Goal: Information Seeking & Learning: Learn about a topic

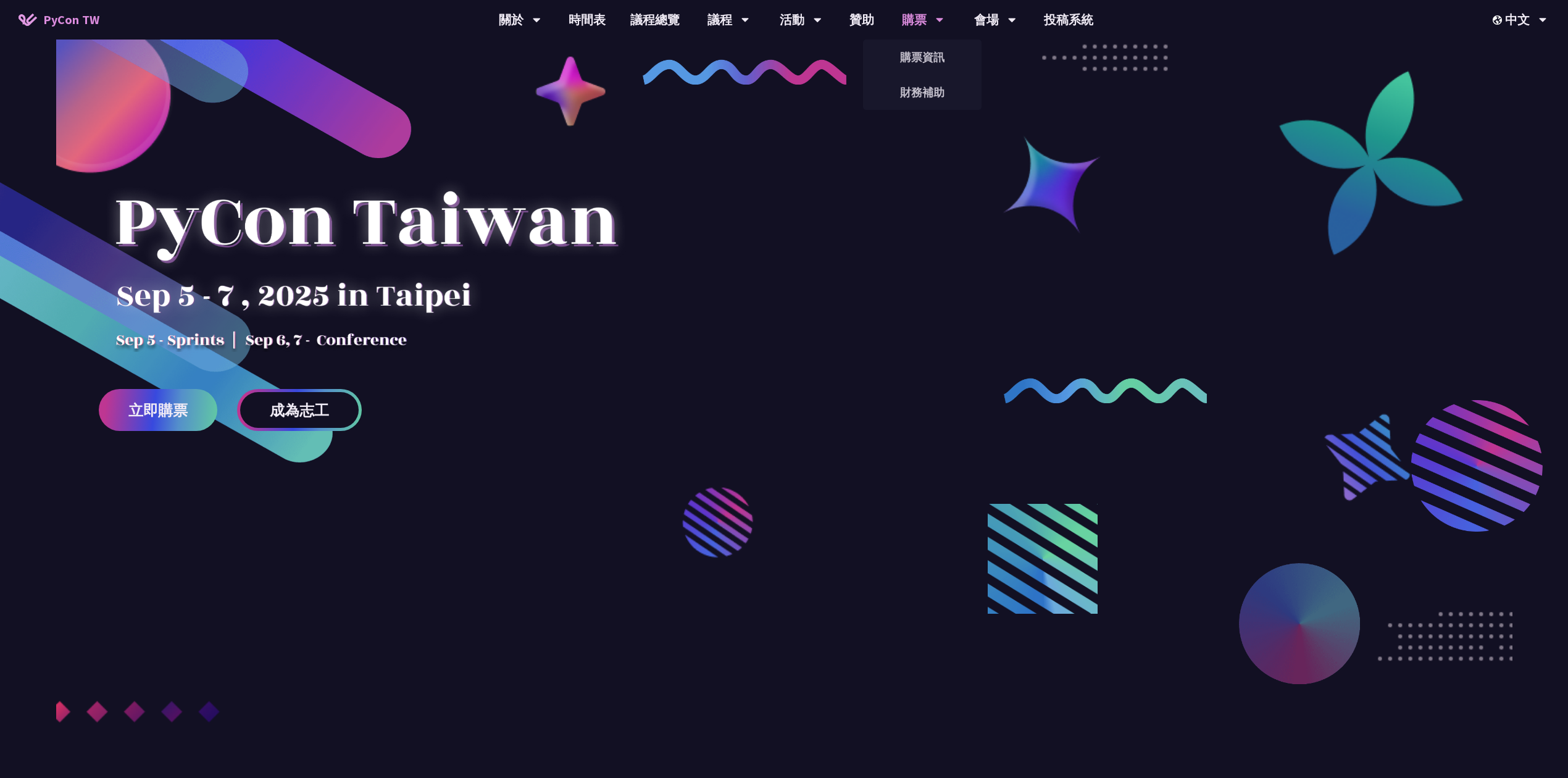
click at [920, 10] on div "購票" at bounding box center [923, 19] width 42 height 39
click at [915, 52] on link "購票資訊" at bounding box center [922, 57] width 119 height 29
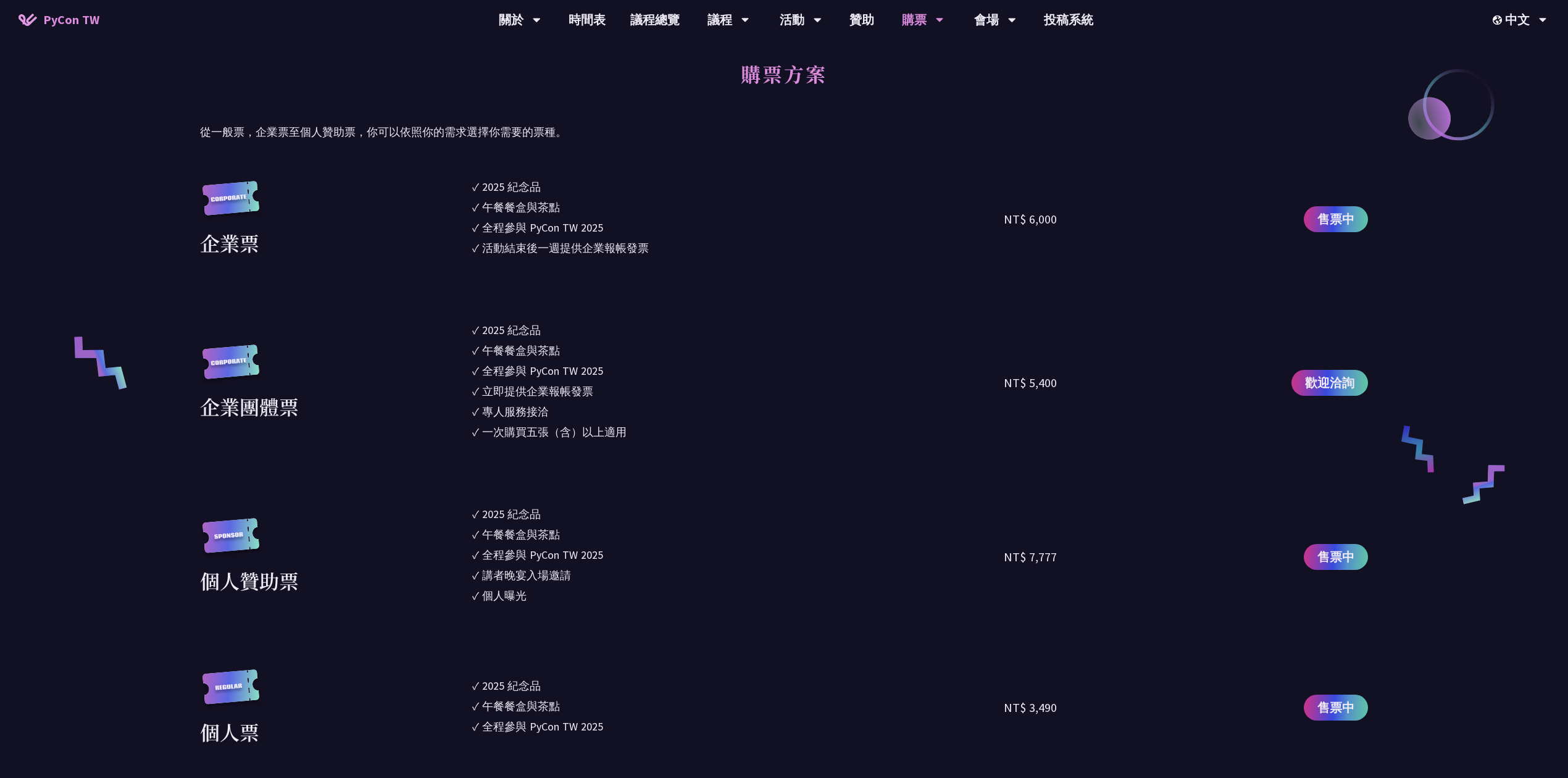
scroll to position [823, 0]
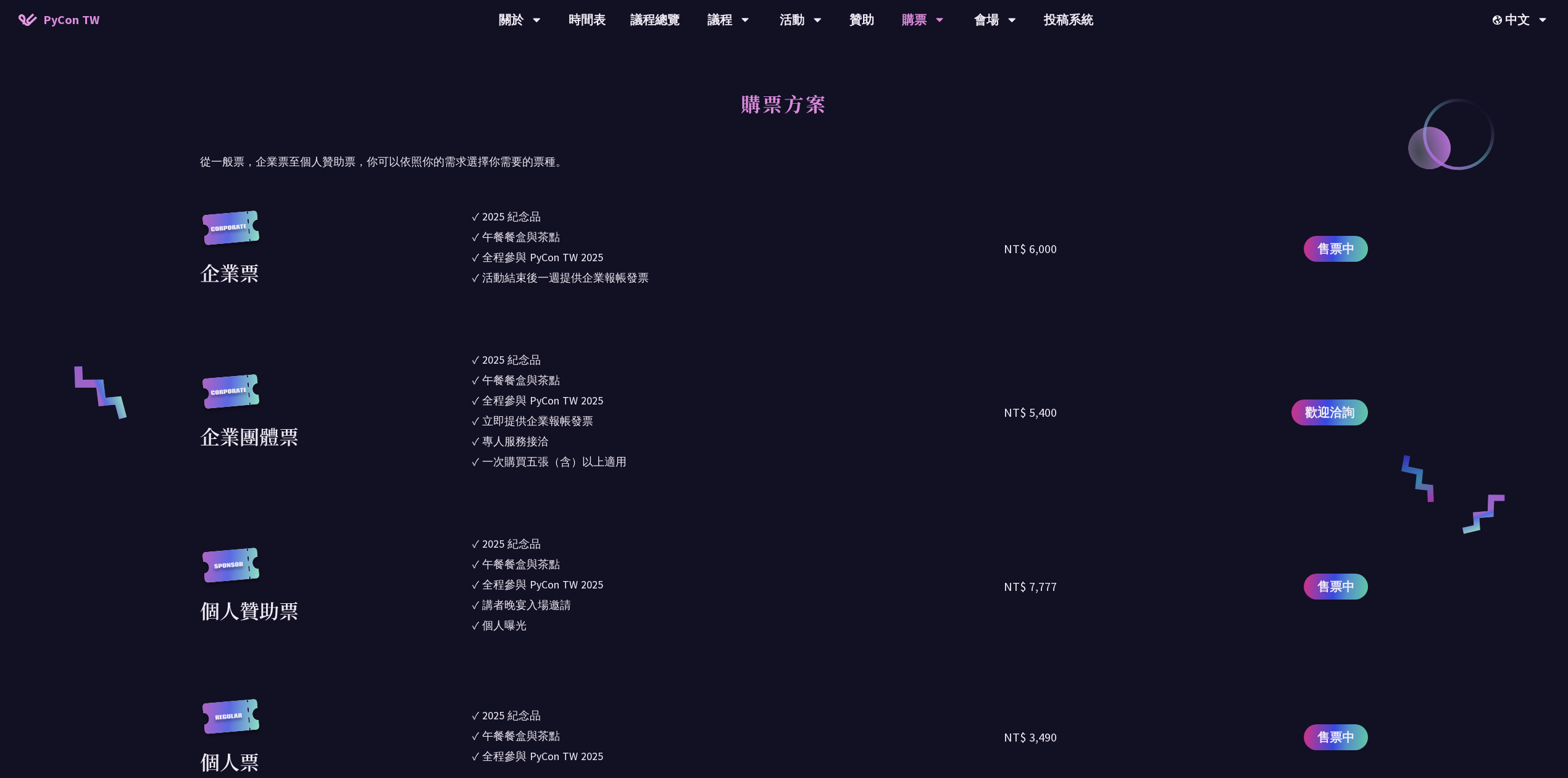
drag, startPoint x: 478, startPoint y: 216, endPoint x: 630, endPoint y: 282, distance: 165.7
click at [630, 282] on ul "✓ 2025 [PERSON_NAME]✓ 午餐餐盒與茶點 ✓ 全程參與 PyCon TW 2025 ✓ 活動結束後一週提供企業報帳發票" at bounding box center [738, 249] width 531 height 82
click at [618, 280] on div "活動結束後一週提供企業報帳發票" at bounding box center [565, 278] width 166 height 17
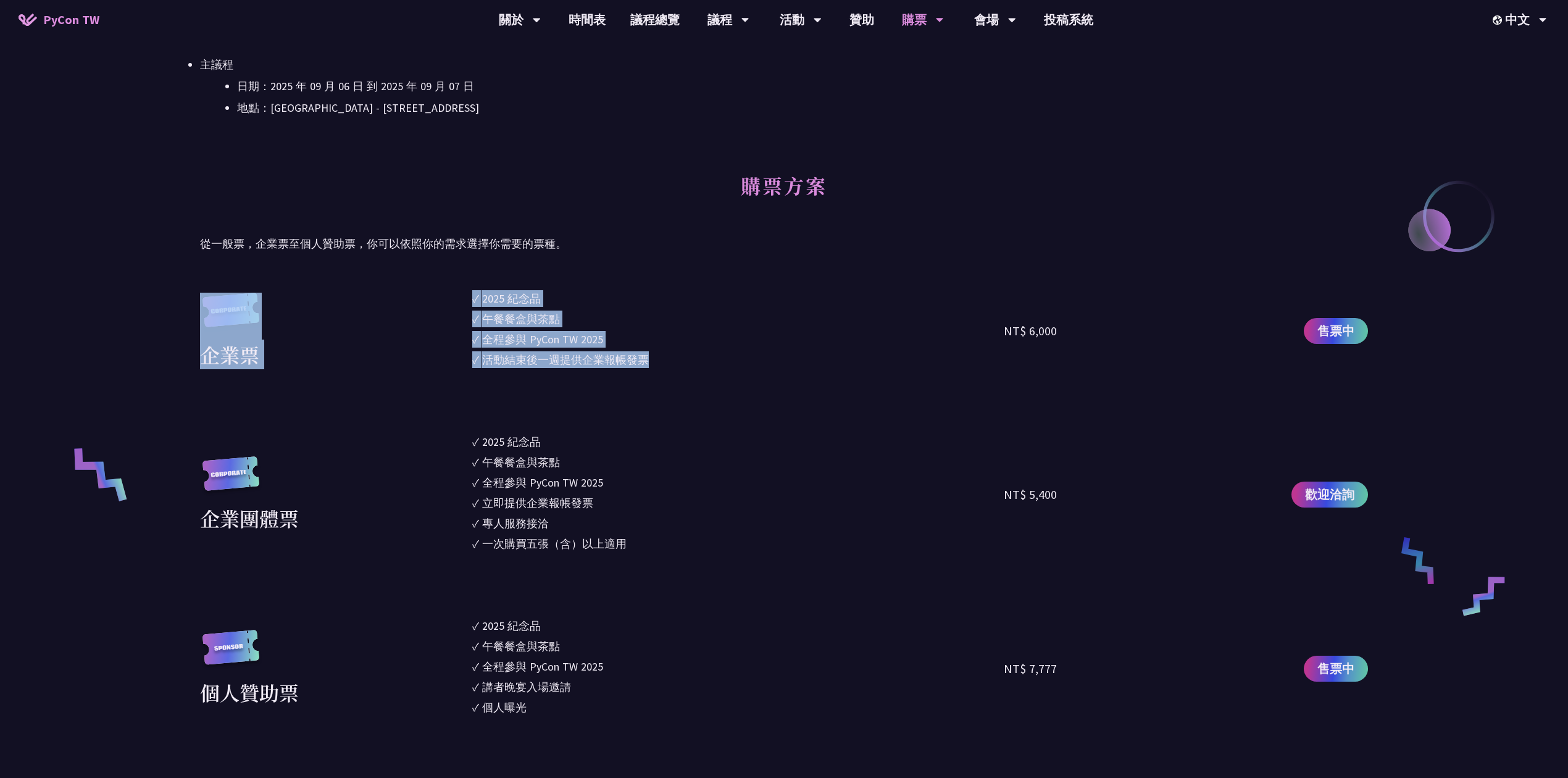
drag, startPoint x: 459, startPoint y: 294, endPoint x: 646, endPoint y: 366, distance: 200.4
click at [646, 366] on div "企業票 ✓ 2025 [PERSON_NAME]✓ 午餐餐盒與茶點 ✓ 全程參與 PyCon TW 2025 ✓ 活動結束後一週提供企業報帳發票 NT$ 6,…" at bounding box center [784, 331] width 1168 height 82
click at [618, 363] on div "活動結束後一週提供企業報帳發票" at bounding box center [565, 359] width 166 height 17
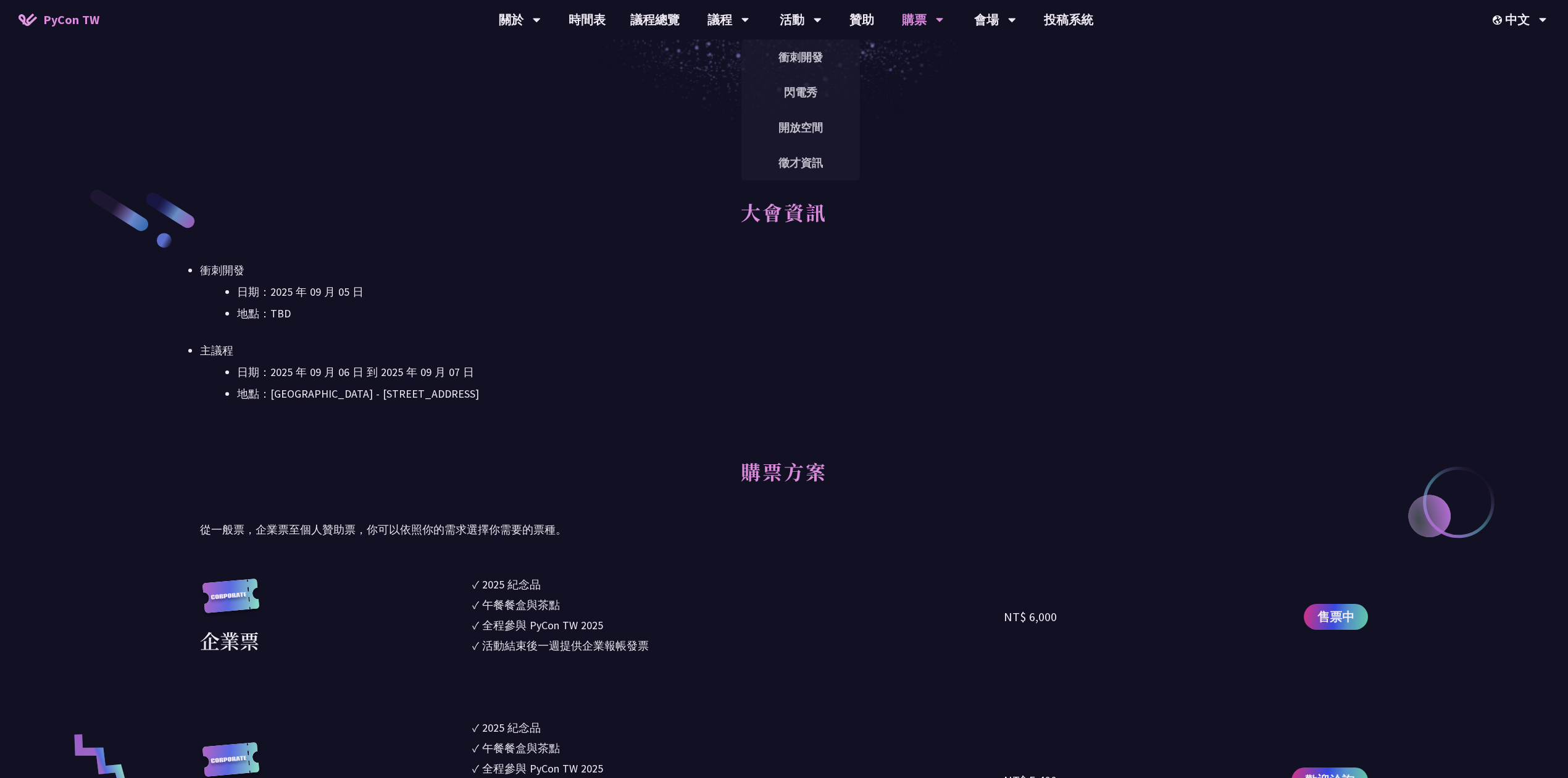
scroll to position [411, 0]
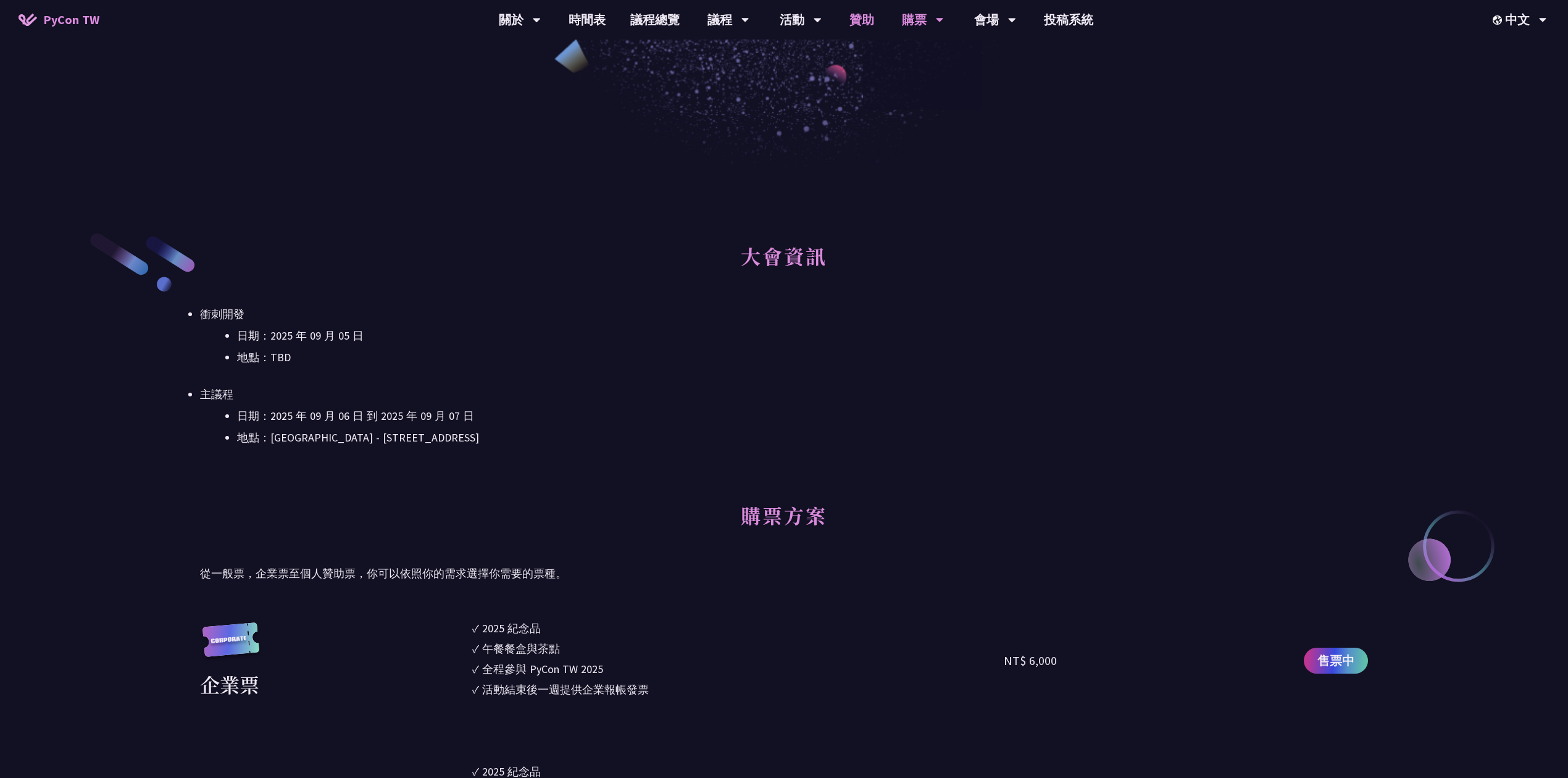
click at [845, 15] on link "贊助" at bounding box center [861, 19] width 49 height 39
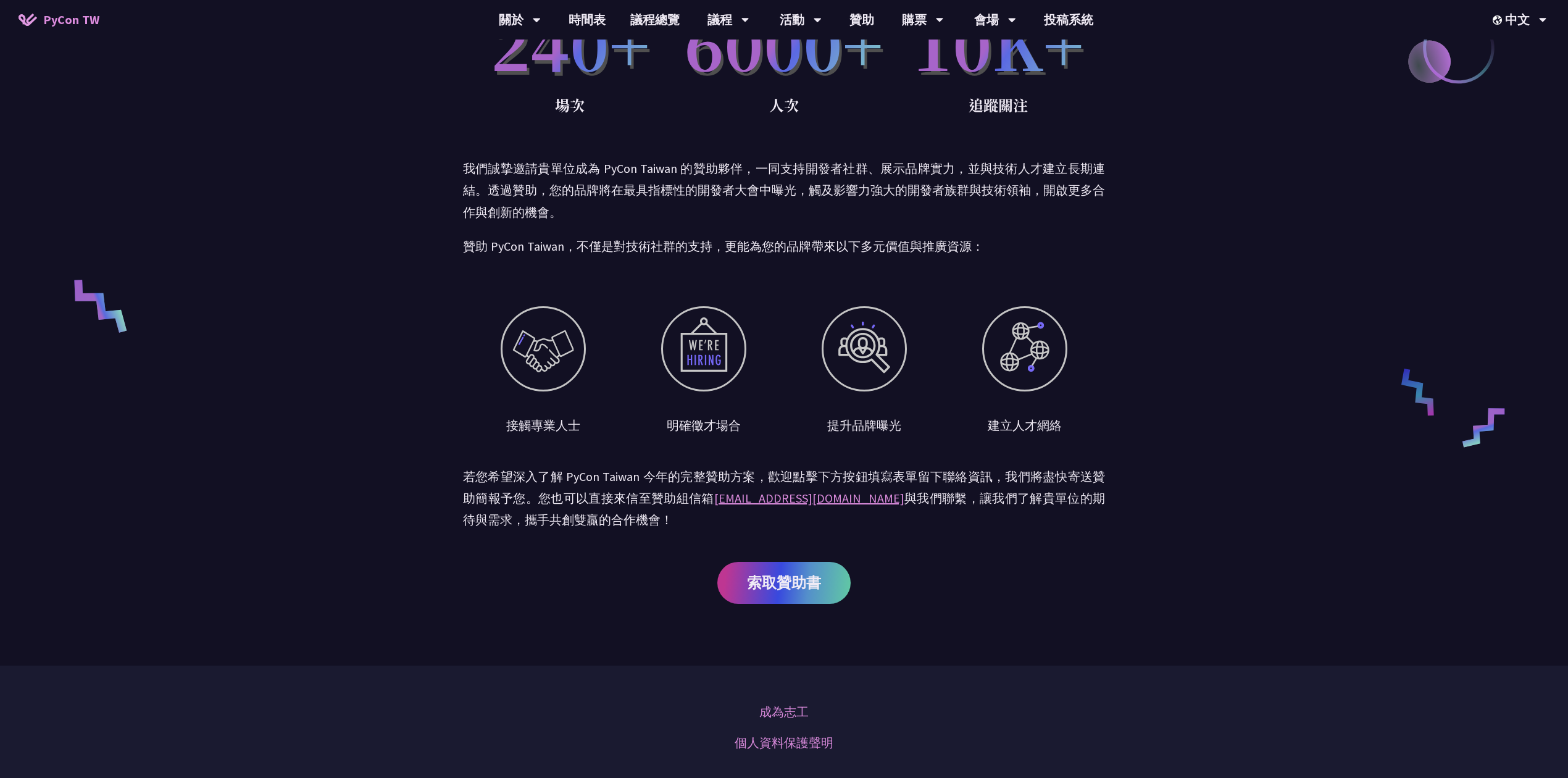
scroll to position [645, 0]
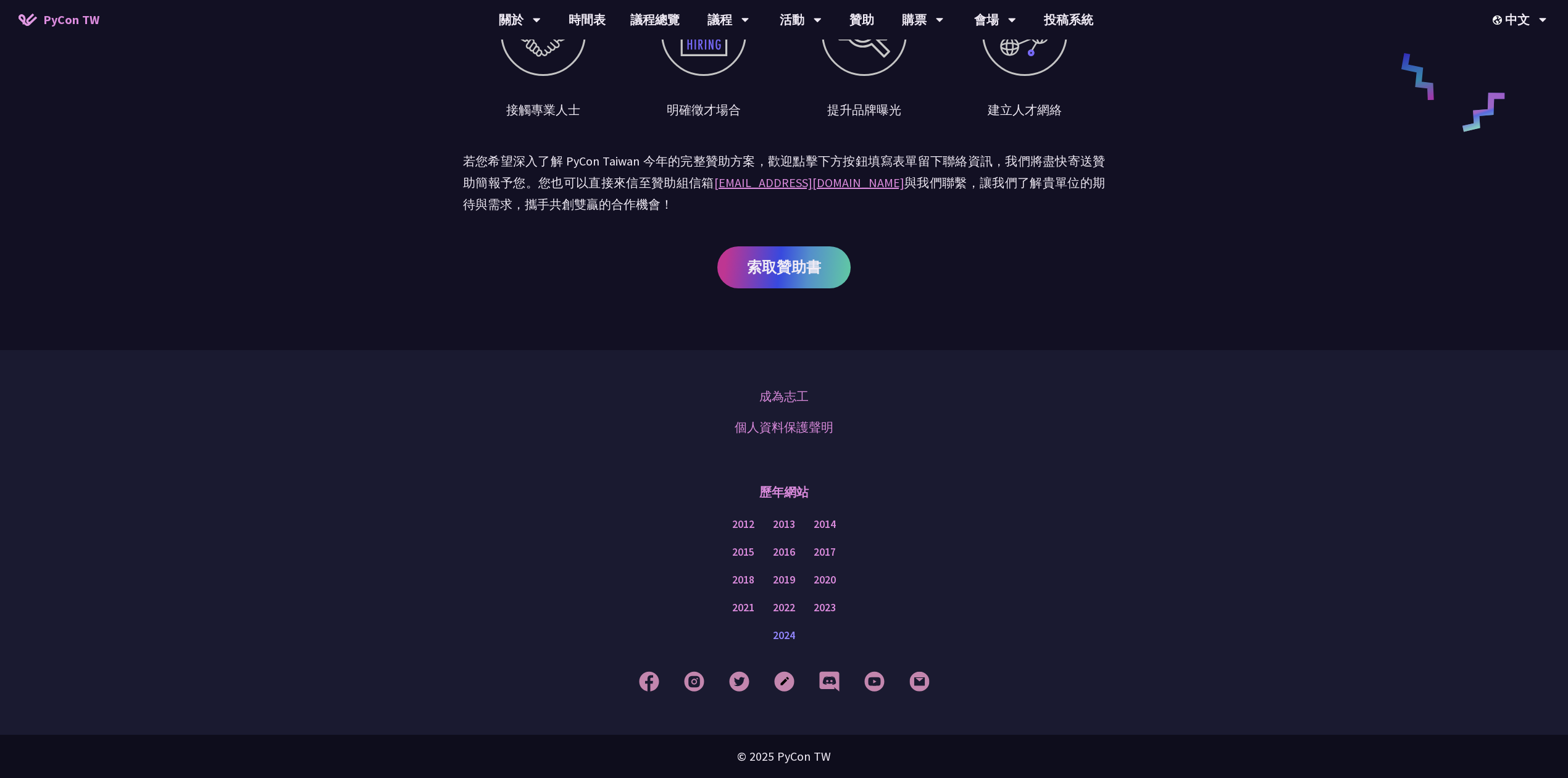
click at [790, 636] on link "2024" at bounding box center [784, 636] width 22 height 15
